Goal: Task Accomplishment & Management: Manage account settings

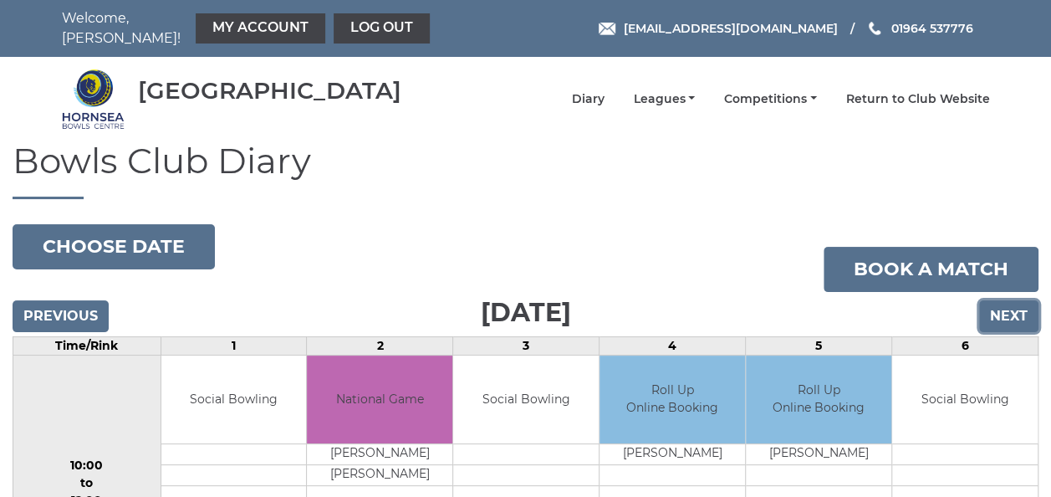
click at [1011, 306] on input "Next" at bounding box center [1008, 316] width 59 height 32
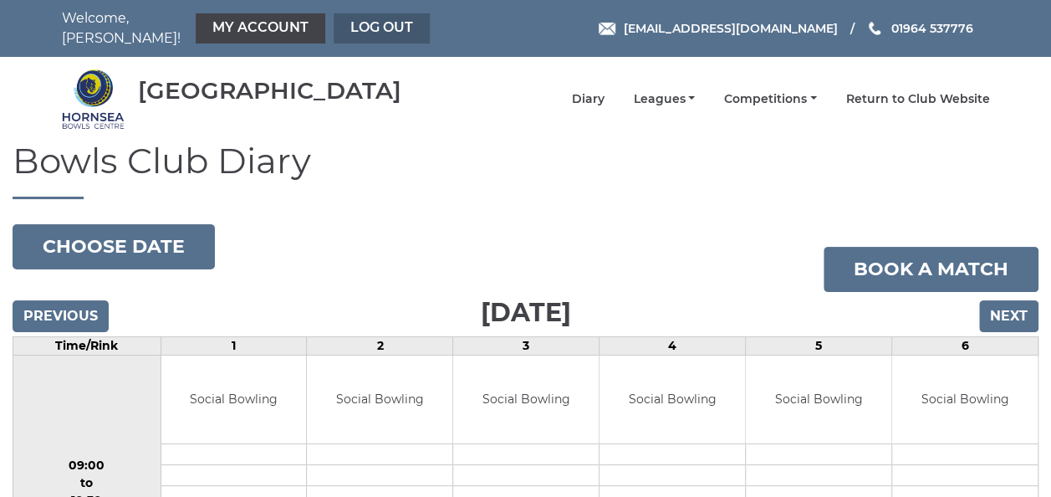
click at [359, 23] on link "Log out" at bounding box center [382, 28] width 96 height 30
